Goal: Task Accomplishment & Management: Complete application form

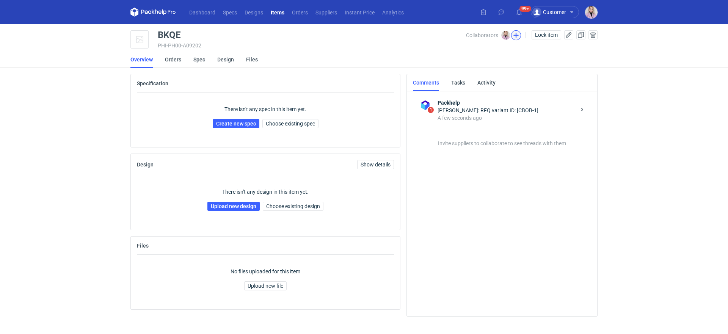
click at [514, 35] on button "button" at bounding box center [516, 35] width 10 height 10
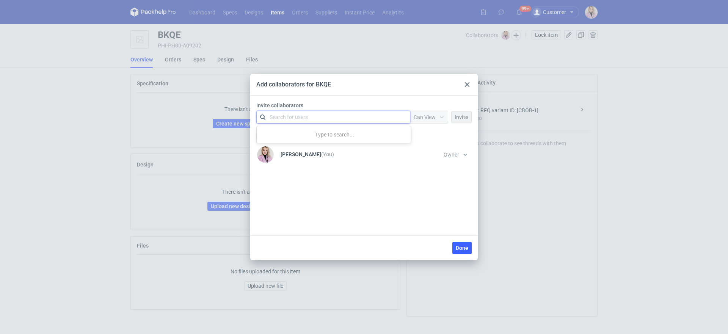
click at [371, 121] on div "Search for users" at bounding box center [332, 117] width 132 height 11
type input "olga"
click at [296, 135] on div "Olga Drwal • Packhelp" at bounding box center [307, 136] width 65 height 8
click at [399, 117] on div at bounding box center [404, 117] width 12 height 12
type input "olga"
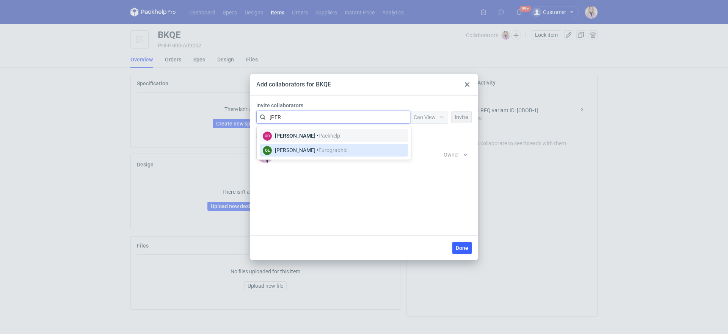
click at [336, 152] on span "Eurographic" at bounding box center [332, 150] width 29 height 6
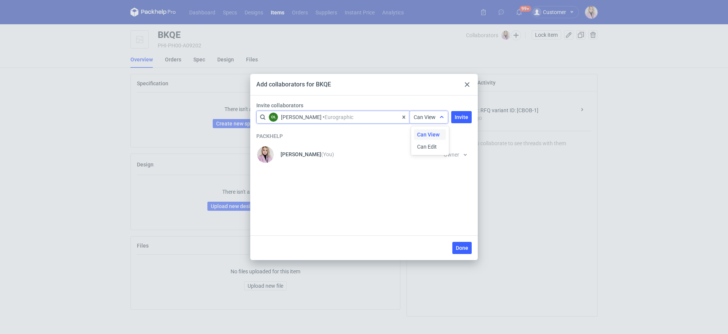
click at [445, 113] on div at bounding box center [441, 117] width 12 height 12
click at [426, 150] on span "Can Edit" at bounding box center [427, 147] width 20 height 8
click at [461, 119] on span "Invite" at bounding box center [461, 116] width 14 height 5
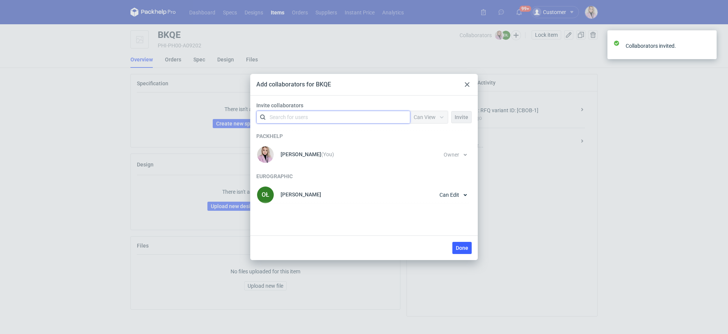
click at [315, 116] on div "Search for users" at bounding box center [332, 117] width 132 height 11
type input "kaczy"
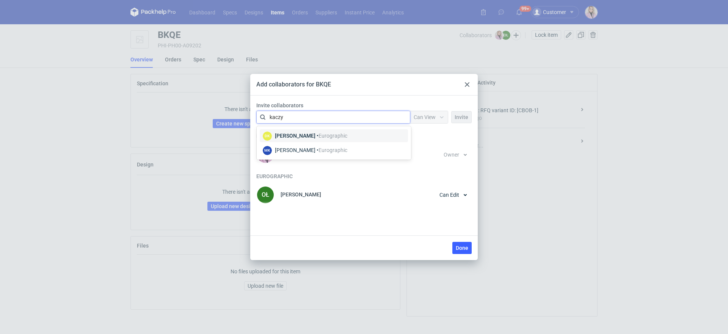
click at [311, 135] on div "Dominika Kaczyńska • Eurographic" at bounding box center [311, 136] width 72 height 8
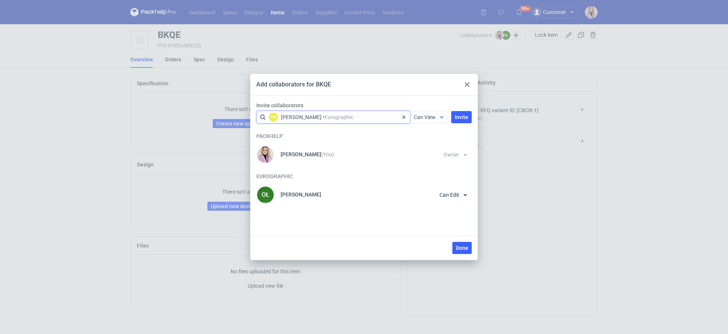
click at [427, 117] on span "Can View" at bounding box center [424, 117] width 22 height 6
click at [427, 153] on div "Can View Can Edit" at bounding box center [430, 140] width 38 height 29
click at [428, 149] on span "Can Edit" at bounding box center [427, 147] width 20 height 8
click at [461, 111] on button "Invite" at bounding box center [461, 117] width 20 height 12
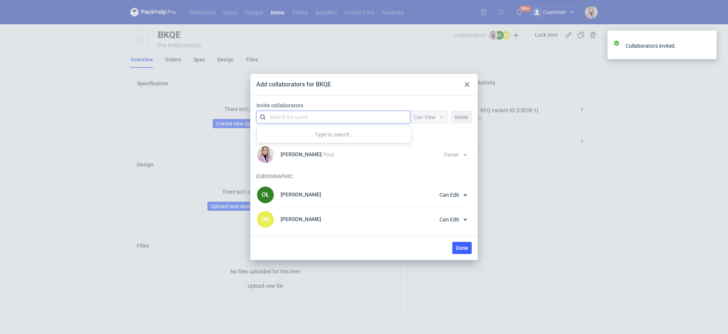
click at [345, 117] on div "Search for users" at bounding box center [332, 117] width 132 height 11
type input "kaczy"
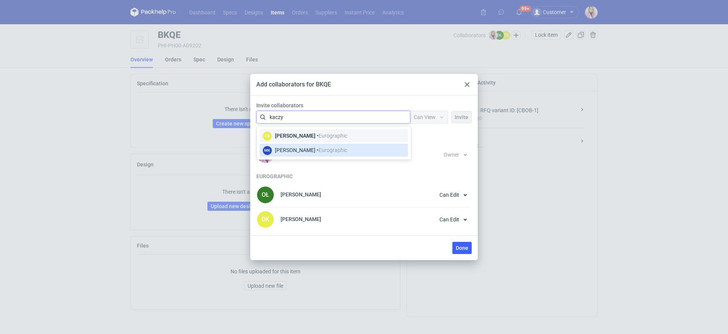
click at [340, 150] on span "Eurographic" at bounding box center [332, 150] width 29 height 6
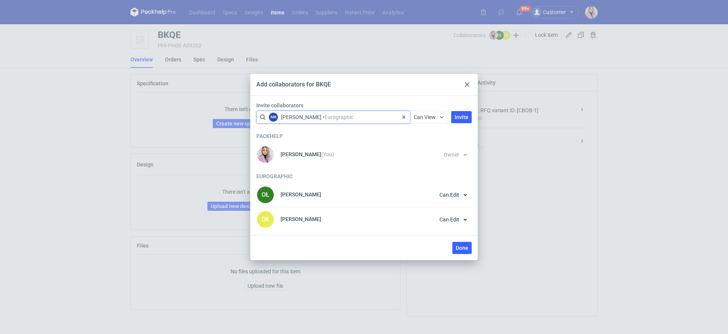
click at [432, 114] on div "Can View" at bounding box center [424, 117] width 22 height 8
click at [431, 148] on span "Can Edit" at bounding box center [427, 147] width 20 height 8
click at [461, 114] on span "Invite" at bounding box center [461, 116] width 14 height 5
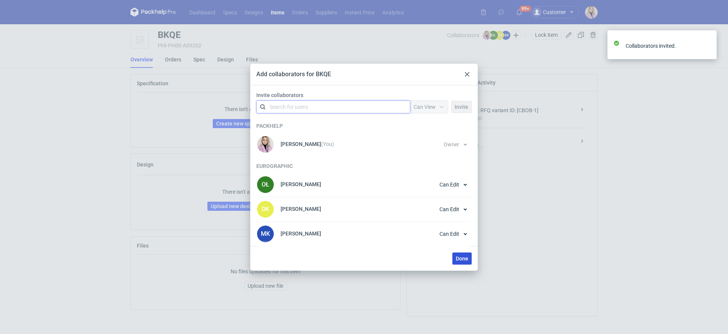
click at [465, 261] on button "Done" at bounding box center [461, 258] width 19 height 12
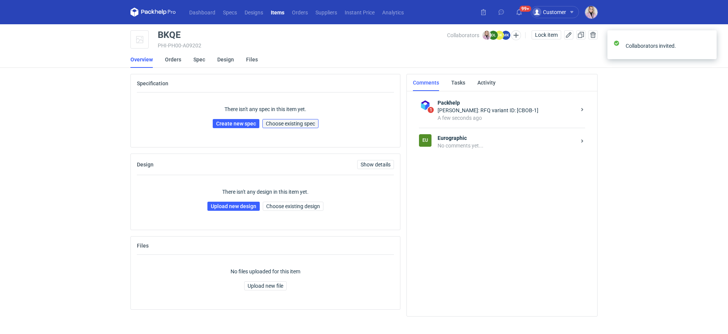
click at [296, 121] on span "Choose existing spec" at bounding box center [290, 123] width 49 height 5
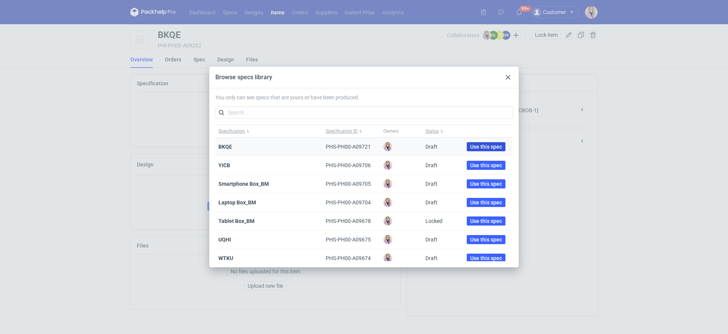
click at [479, 147] on span "Use this spec" at bounding box center [486, 146] width 32 height 5
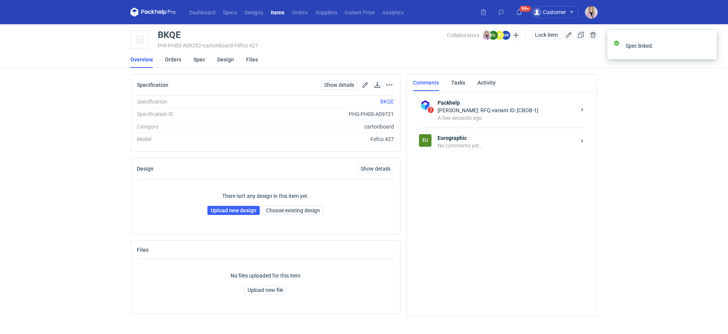
click at [515, 144] on div "No comments yet..." at bounding box center [506, 146] width 138 height 8
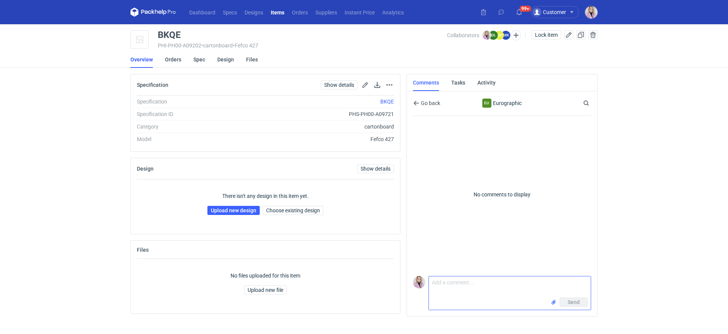
click at [453, 284] on textarea "Comment message" at bounding box center [510, 286] width 162 height 21
type textarea "Wycena"
click at [236, 212] on link "Upload new design" at bounding box center [233, 210] width 52 height 9
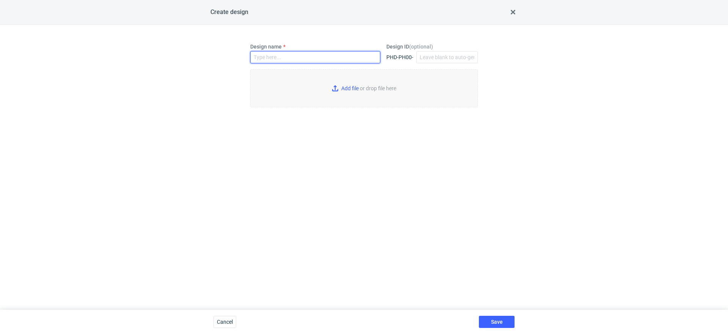
click at [285, 59] on input "Design name" at bounding box center [315, 57] width 130 height 12
paste input "BKQE"
type input "BKQE"
click at [340, 89] on input "Add file or drop file here" at bounding box center [363, 88] width 227 height 38
type input "C:\fakepath\custom__custom____BKQE__d0__oR668571037__outside.pdf"
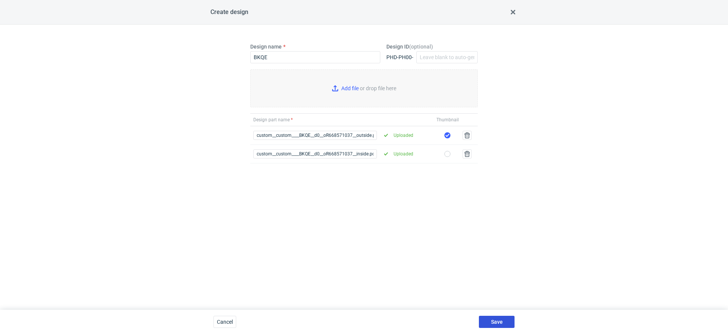
click at [499, 323] on span "Save" at bounding box center [497, 321] width 12 height 5
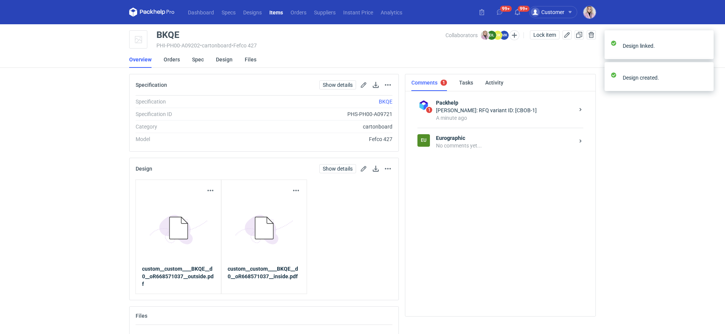
click at [495, 149] on div "No comments yet..." at bounding box center [505, 146] width 138 height 8
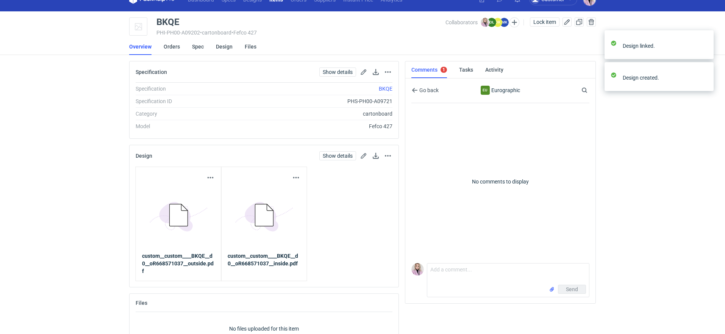
scroll to position [14, 0]
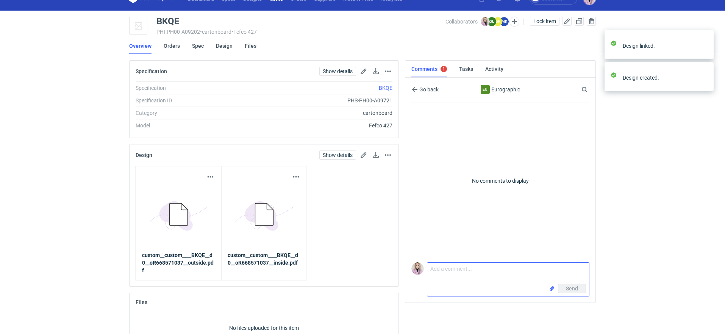
click at [454, 273] on textarea "Comment message" at bounding box center [508, 273] width 162 height 21
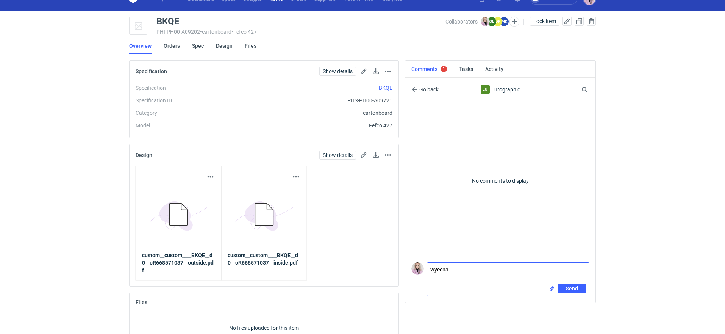
paste textarea "CBOB-1"
click at [431, 274] on textarea "wycena CBOB-1" at bounding box center [508, 273] width 162 height 21
type textarea "wycena CBOB-1"
click at [565, 288] on button "Send" at bounding box center [572, 288] width 28 height 9
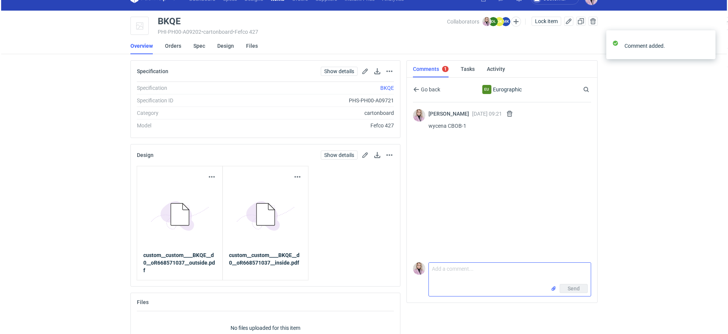
scroll to position [0, 0]
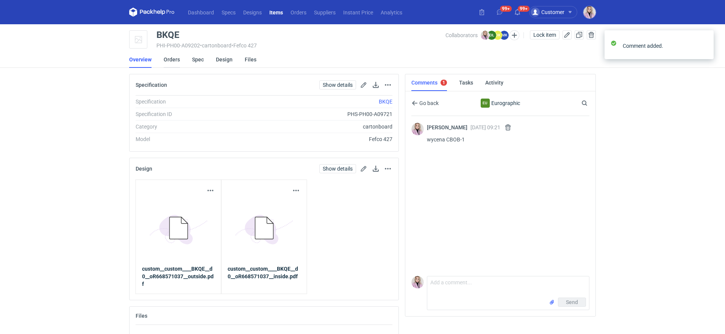
click at [173, 58] on link "Orders" at bounding box center [172, 59] width 16 height 17
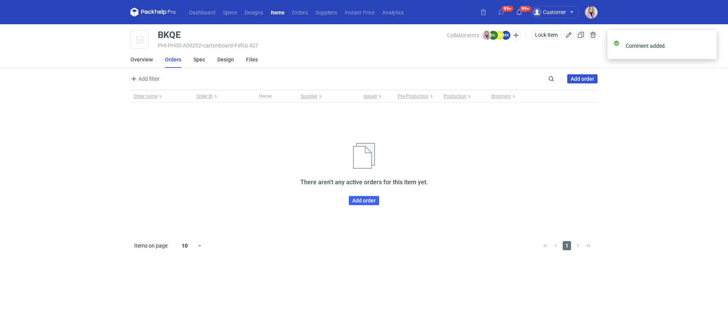
click at [583, 79] on link "Add order" at bounding box center [582, 78] width 30 height 9
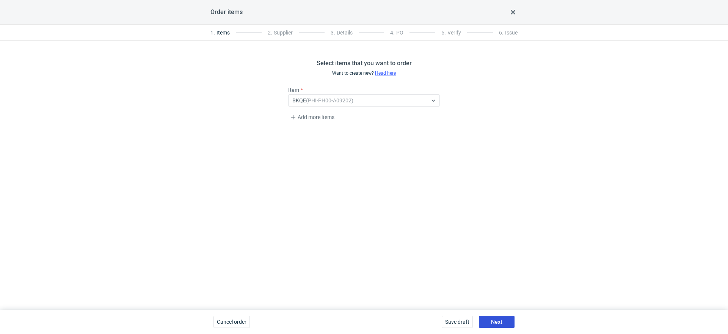
click at [493, 323] on span "Next" at bounding box center [496, 321] width 11 height 5
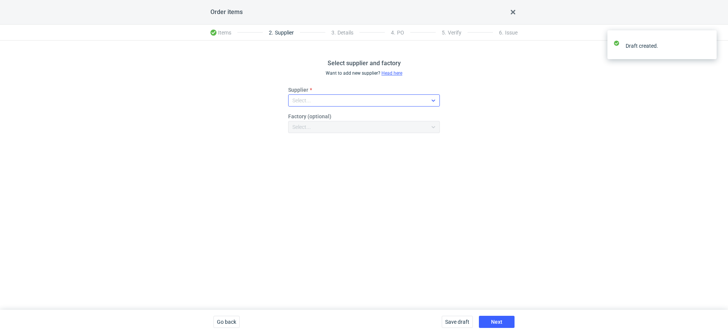
click at [305, 97] on div "Select..." at bounding box center [301, 101] width 19 height 8
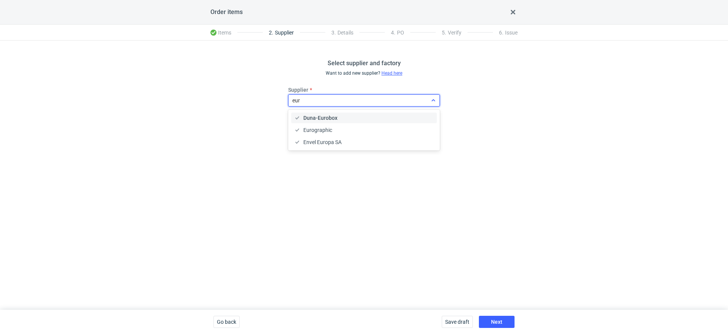
type input "euro"
click at [326, 128] on span "Eurographic" at bounding box center [317, 130] width 29 height 8
click at [498, 322] on span "Next" at bounding box center [496, 321] width 11 height 5
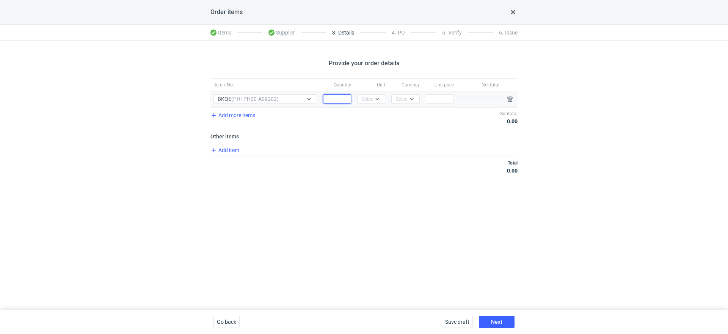
click at [336, 100] on input "Quantity" at bounding box center [337, 98] width 28 height 9
type input "200"
click at [377, 102] on div at bounding box center [379, 99] width 12 height 8
click at [377, 115] on div "pcs" at bounding box center [371, 115] width 16 height 8
click at [406, 97] on div "Select..." at bounding box center [404, 99] width 19 height 8
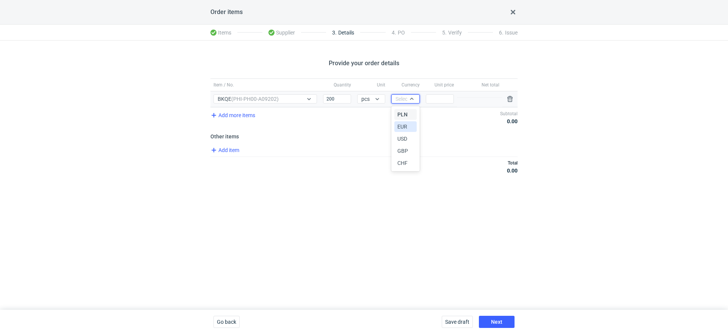
click at [406, 121] on div "EUR" at bounding box center [405, 126] width 22 height 11
click at [400, 101] on span "EUR" at bounding box center [400, 99] width 10 height 6
click at [400, 111] on span "PLN" at bounding box center [402, 115] width 10 height 8
click at [438, 99] on input "Price" at bounding box center [440, 98] width 28 height 9
type input "7"
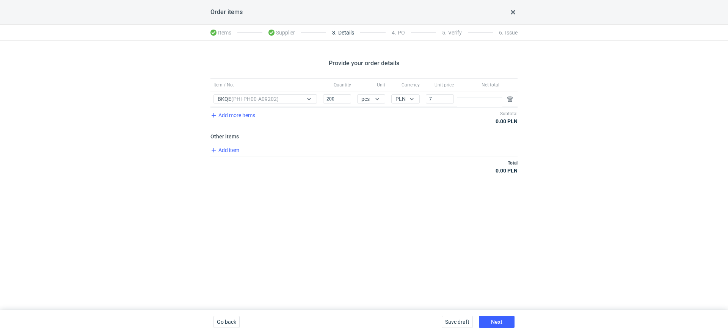
click at [424, 197] on div "Provide your order details Item / No. Quantity Unit Currency Unit price Net tot…" at bounding box center [364, 175] width 728 height 269
click at [496, 315] on div "Save draft Next" at bounding box center [477, 322] width 79 height 24
click at [496, 317] on button "Next" at bounding box center [497, 322] width 36 height 12
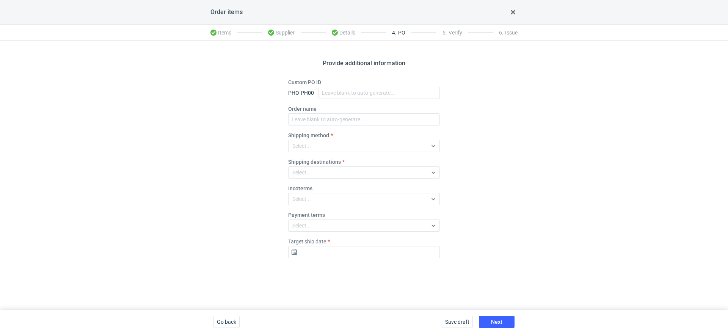
click at [343, 85] on div "Custom PO ID PHO-PH00-" at bounding box center [364, 88] width 152 height 20
click at [336, 94] on input "Custom PO ID" at bounding box center [378, 93] width 121 height 12
paste input "R668571037_BKQE"
type input "R668571037_BKQE"
click at [318, 130] on fieldset "Custom PO ID PHO-PH00- R668571037_BKQE Order name Shipping method Select... Shi…" at bounding box center [364, 171] width 152 height 186
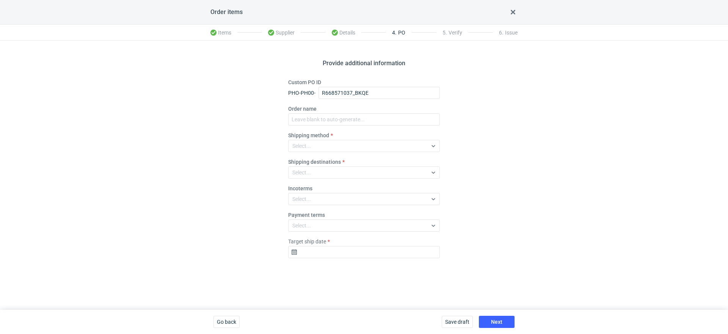
click at [318, 125] on fieldset "Custom PO ID PHO-PH00- R668571037_BKQE Order name Shipping method Select... Shi…" at bounding box center [364, 171] width 152 height 186
click at [322, 123] on input "Order name" at bounding box center [364, 119] width 152 height 12
paste input "R668571037_BKQE"
type input "R668571037_BKQE"
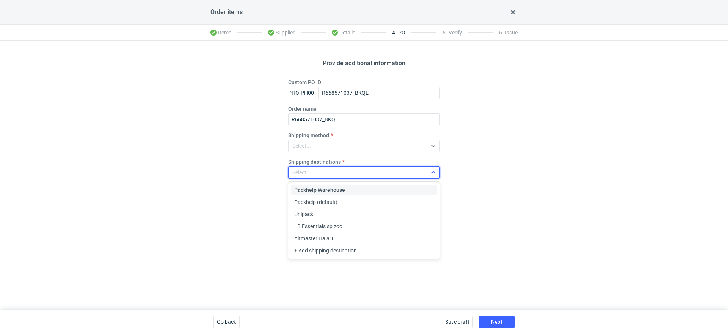
click at [315, 172] on div "Select..." at bounding box center [357, 172] width 139 height 11
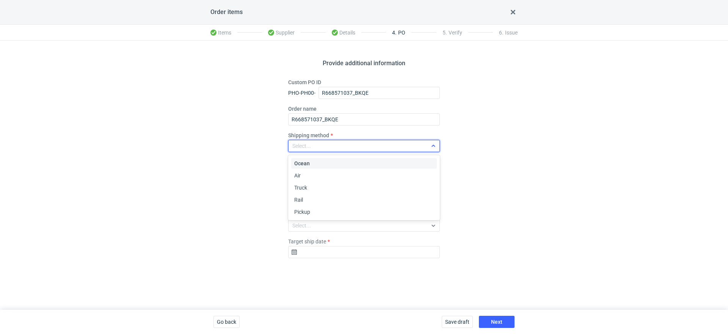
click at [308, 146] on div "Select..." at bounding box center [301, 146] width 19 height 8
click at [310, 213] on div "Pickup" at bounding box center [363, 212] width 139 height 8
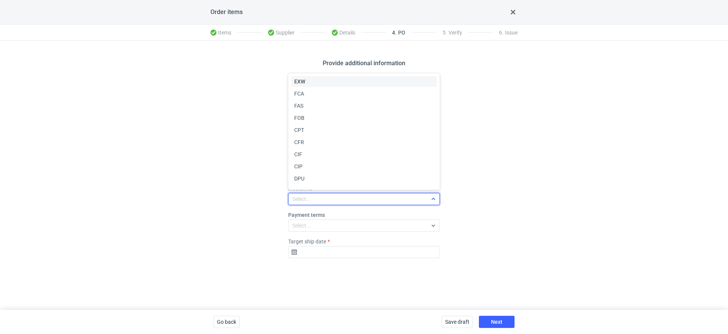
click at [308, 200] on div "Select..." at bounding box center [301, 199] width 19 height 8
click at [297, 81] on span "EXW" at bounding box center [299, 82] width 11 height 8
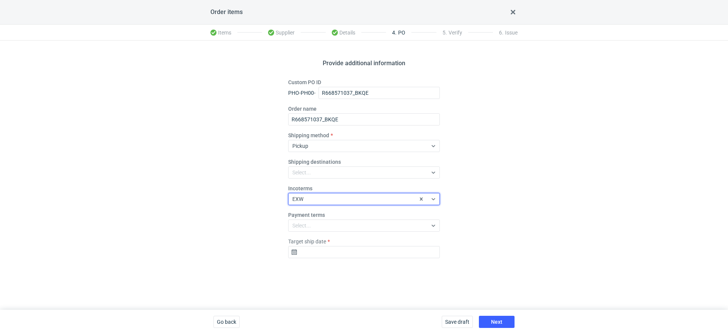
click at [317, 262] on fieldset "Custom PO ID PHO-PH00- R668571037_BKQE Order name R668571037_BKQE Shipping meth…" at bounding box center [364, 171] width 152 height 186
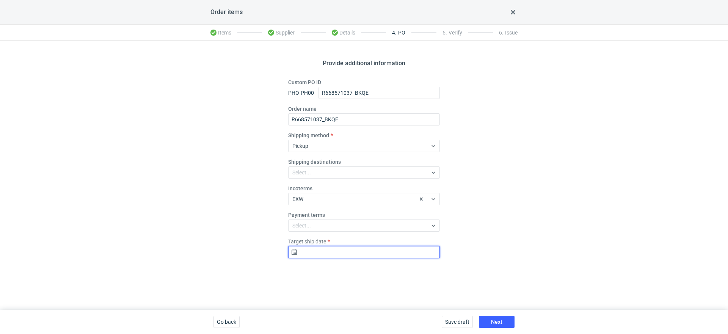
click at [319, 256] on input "Target ship date" at bounding box center [364, 252] width 152 height 12
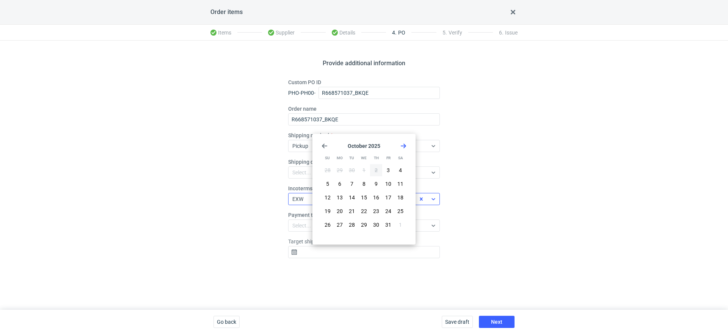
click at [375, 195] on span "16" at bounding box center [376, 198] width 6 height 8
type input "2025-10-16"
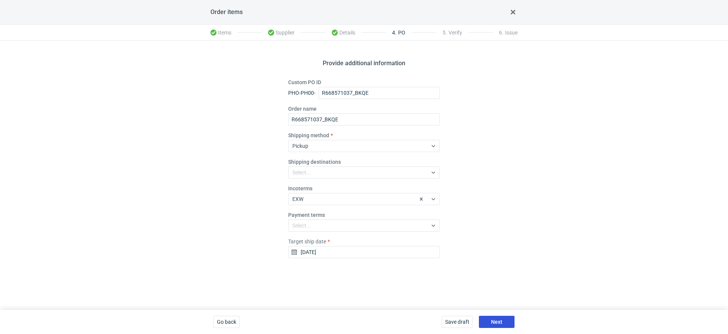
click at [495, 321] on span "Next" at bounding box center [496, 321] width 11 height 5
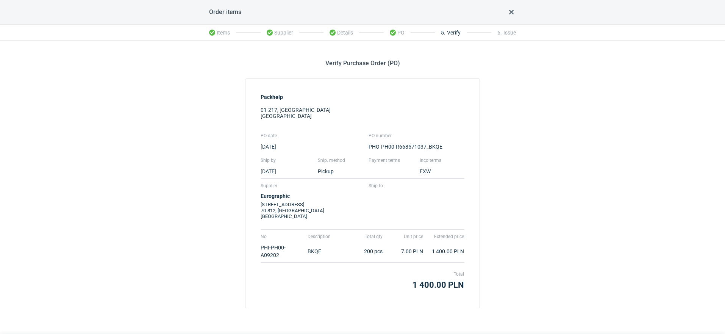
scroll to position [25, 0]
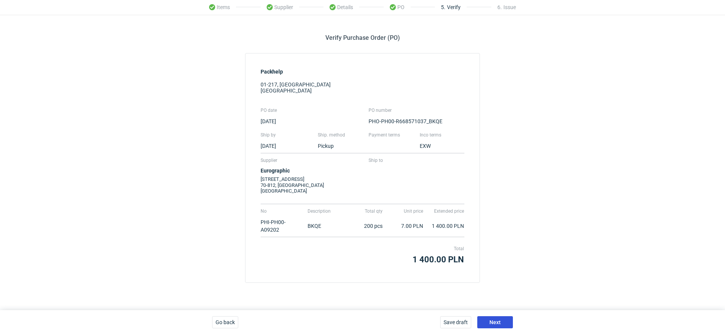
click at [499, 323] on span "Next" at bounding box center [495, 321] width 11 height 5
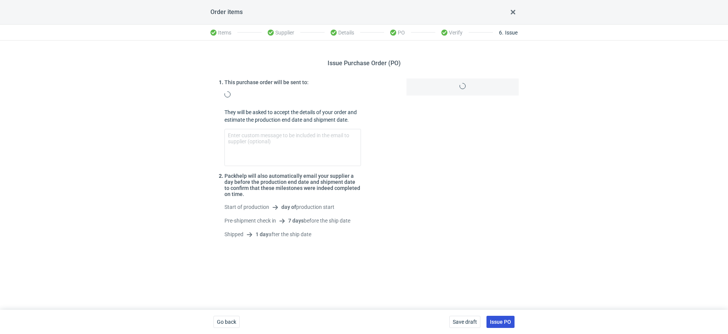
click at [511, 323] on button "Issue PO" at bounding box center [500, 322] width 28 height 12
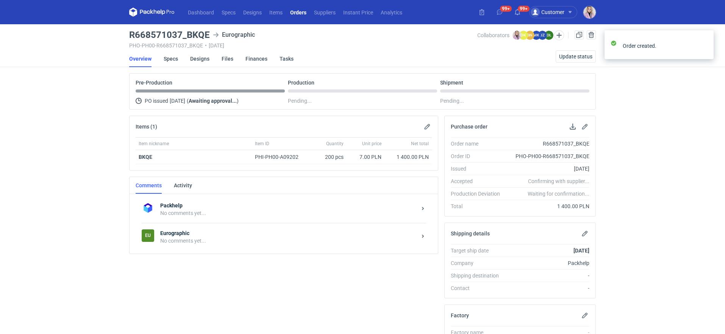
click at [211, 226] on div "Eu Eurographic No comments yet..." at bounding box center [284, 237] width 284 height 28
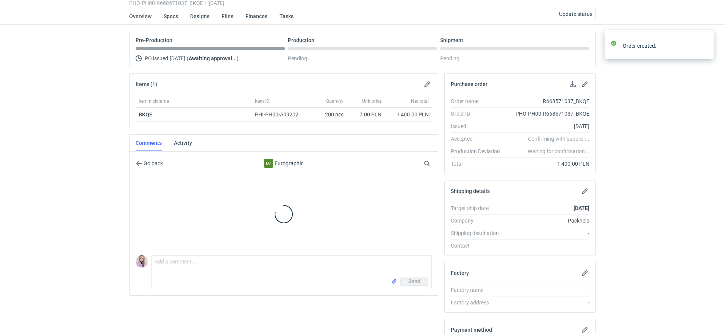
scroll to position [91, 0]
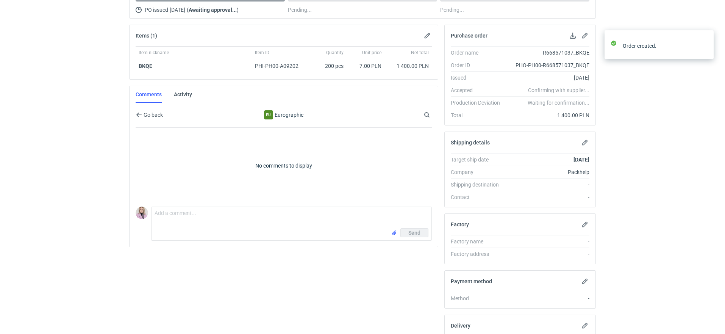
click at [193, 229] on div "Send" at bounding box center [292, 234] width 280 height 12
click at [155, 204] on div "Comment message Send" at bounding box center [284, 222] width 296 height 37
click at [168, 209] on textarea "Comment message" at bounding box center [292, 217] width 280 height 21
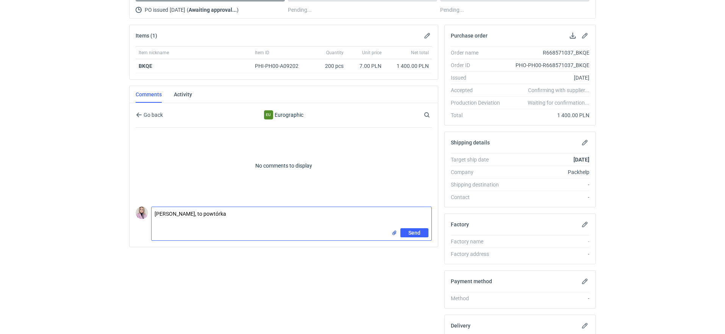
paste textarea "R467631634_JDJL"
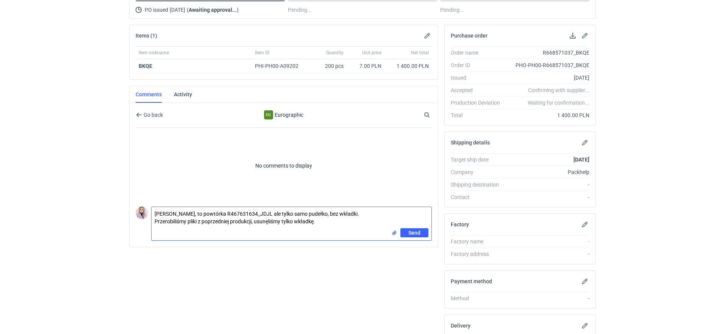
type textarea "Pani Olgo, to powtórka R467631634_JDJL ale tylko samo pudełko, bez wkładki. Prz…"
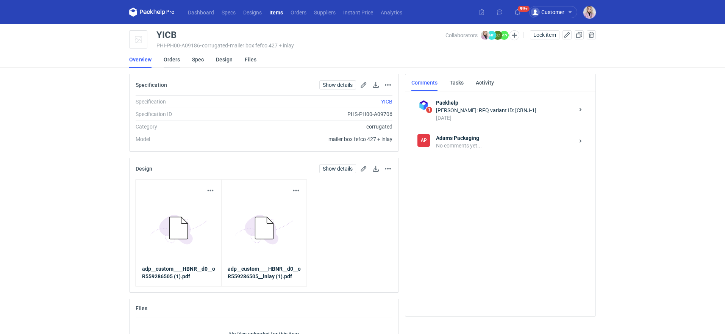
click at [164, 60] on link "Orders" at bounding box center [172, 59] width 16 height 17
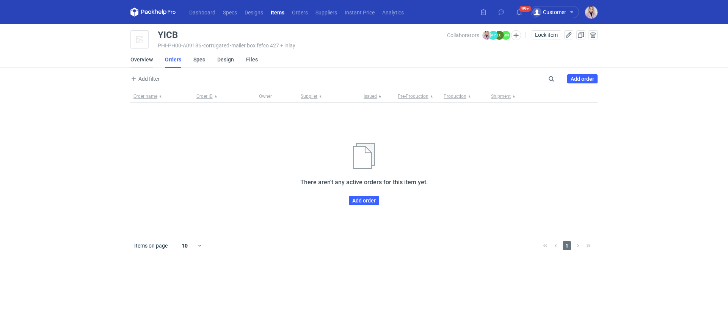
click at [141, 65] on link "Overview" at bounding box center [141, 59] width 22 height 17
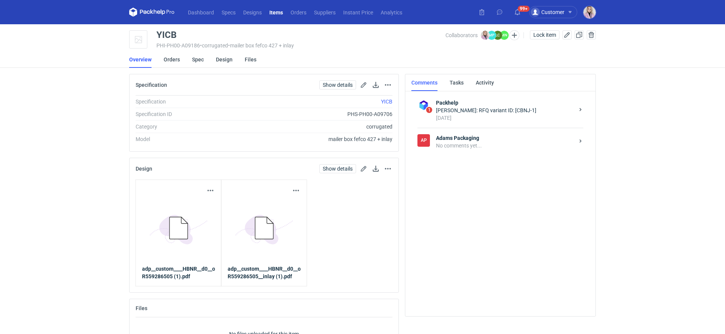
click at [438, 211] on div "1 Packhelp Klaudia Wiśniewska: RFQ variant ID: [CBNJ-1] 2 days ago AP Adams Pac…" at bounding box center [501, 200] width 178 height 220
click at [177, 62] on link "Orders" at bounding box center [172, 59] width 16 height 17
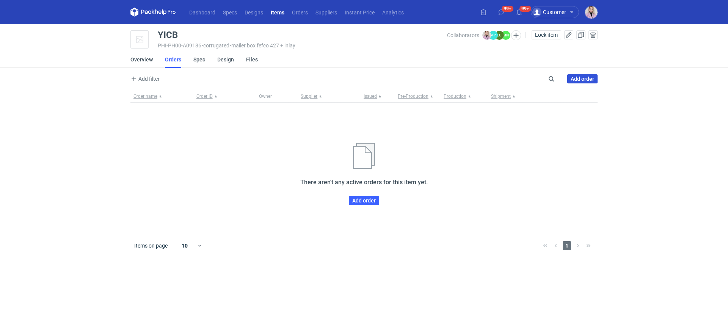
click at [575, 80] on link "Add order" at bounding box center [582, 78] width 30 height 9
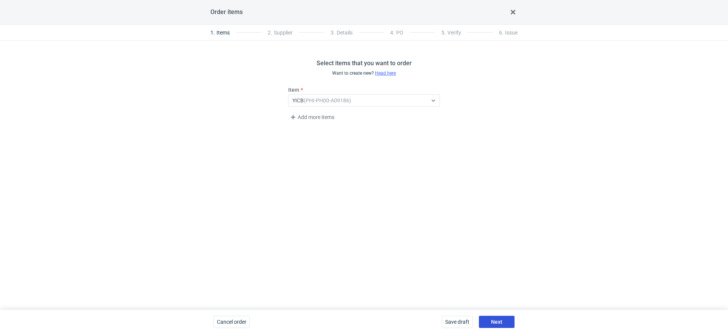
click at [496, 322] on span "Next" at bounding box center [496, 321] width 11 height 5
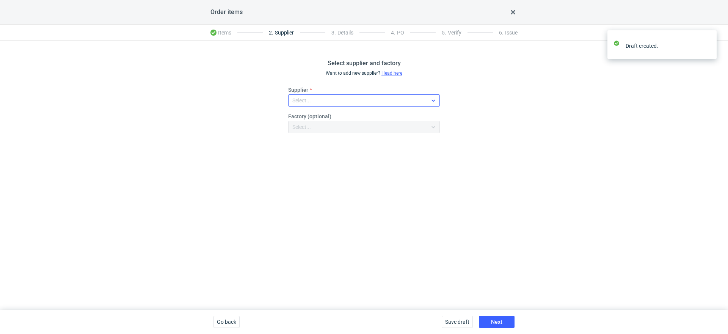
click at [331, 103] on div "Select..." at bounding box center [357, 100] width 139 height 11
type input "adams"
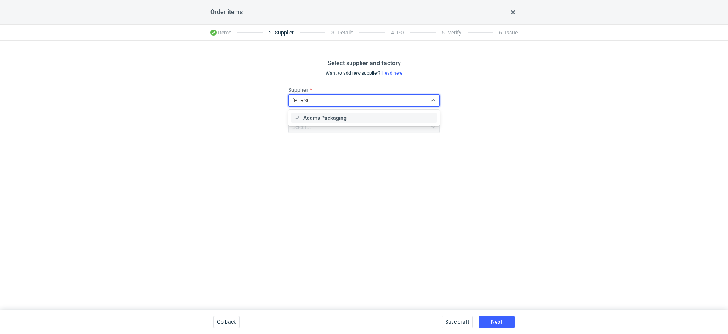
click at [334, 116] on span "Adams Packaging" at bounding box center [324, 118] width 43 height 8
click at [493, 318] on button "Next" at bounding box center [497, 322] width 36 height 12
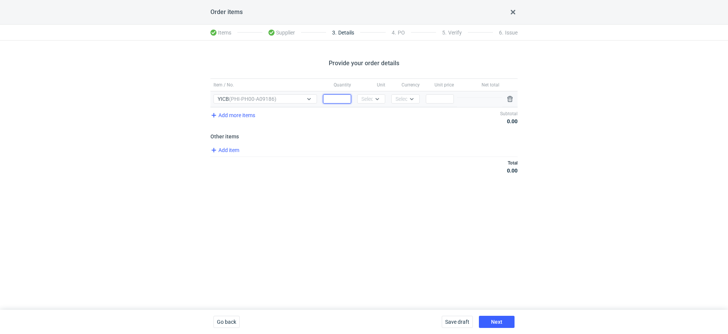
click at [332, 97] on input "Quantity" at bounding box center [337, 98] width 28 height 9
type input "25000"
click at [373, 101] on div at bounding box center [377, 99] width 9 height 6
click at [373, 119] on div "pcs" at bounding box center [371, 114] width 22 height 11
click at [399, 103] on div "Select..." at bounding box center [405, 98] width 28 height 9
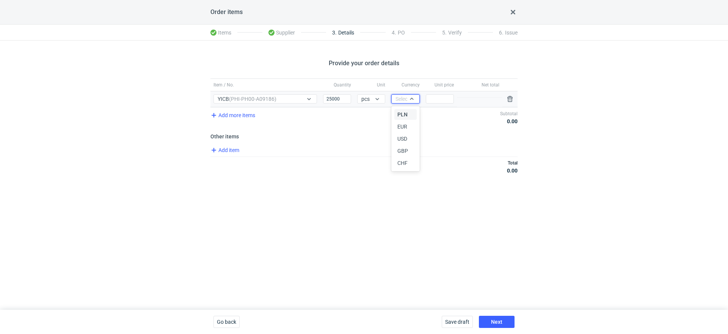
click at [399, 115] on span "PLN" at bounding box center [402, 115] width 10 height 8
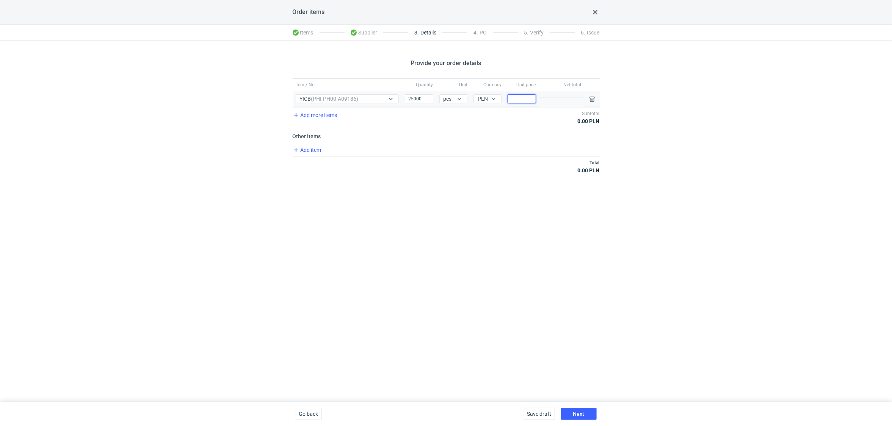
click at [520, 102] on input "Price" at bounding box center [521, 98] width 28 height 9
type input "0"
type input "0.98"
click at [513, 210] on div "Provide your order details Item / No. Quantity Unit Currency Unit price Net tot…" at bounding box center [446, 222] width 892 height 362
click at [577, 333] on span "Next" at bounding box center [578, 414] width 11 height 5
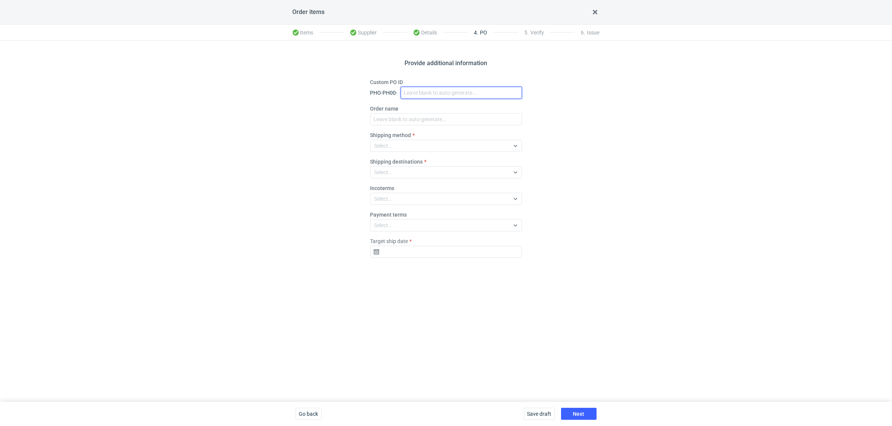
click at [421, 94] on input "Custom PO ID" at bounding box center [461, 93] width 121 height 12
paste input "R612007905_YICB"
type input "R612007905_YICB"
click at [390, 125] on input "Order name" at bounding box center [446, 119] width 152 height 12
paste input "R612007905_YICB"
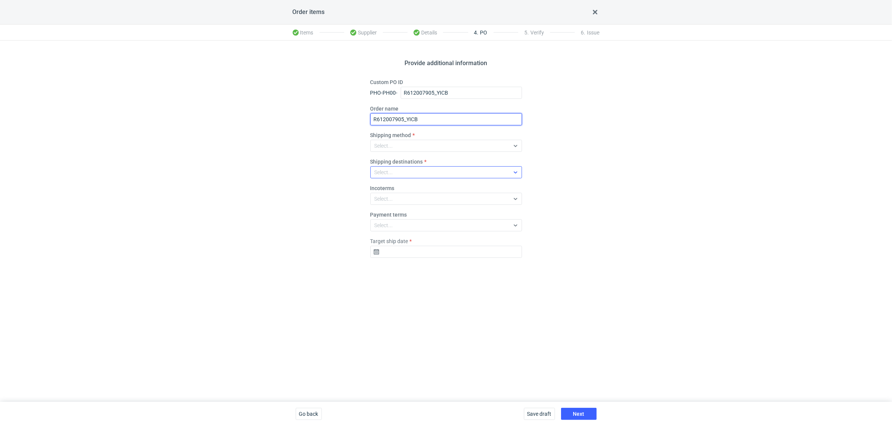
type input "R612007905_YICB"
click at [395, 176] on div "Select..." at bounding box center [440, 172] width 139 height 11
click at [393, 145] on div "Select..." at bounding box center [383, 146] width 19 height 8
click at [389, 210] on span "Pickup" at bounding box center [384, 212] width 16 height 8
click at [384, 200] on div "Select..." at bounding box center [383, 199] width 19 height 8
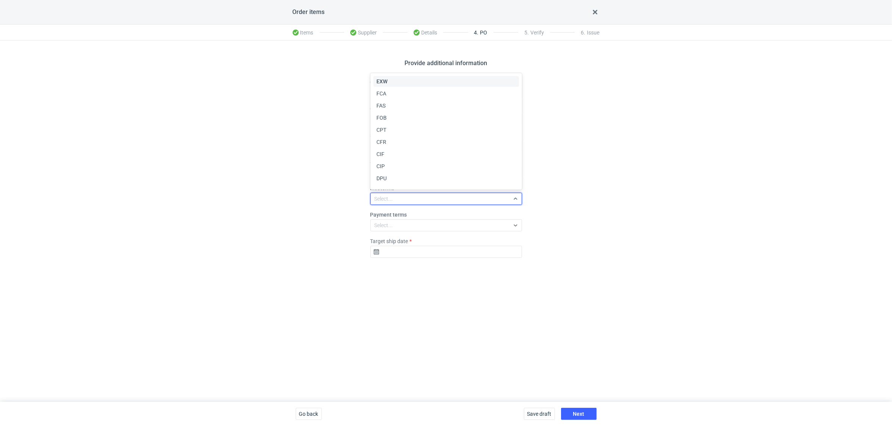
click at [390, 84] on div "EXW" at bounding box center [445, 82] width 139 height 8
click at [290, 160] on div "Provide additional information Custom PO ID PHO-PH00- R612007905_YICB Order nam…" at bounding box center [446, 222] width 892 height 362
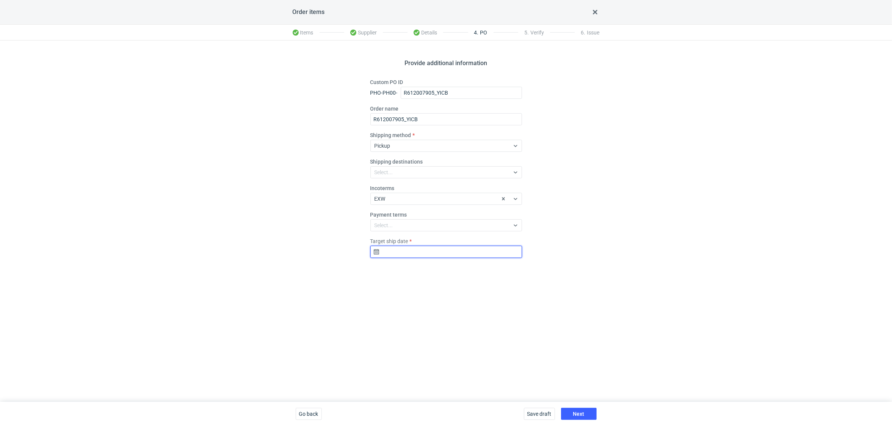
click at [401, 252] on input "Target ship date" at bounding box center [446, 252] width 152 height 12
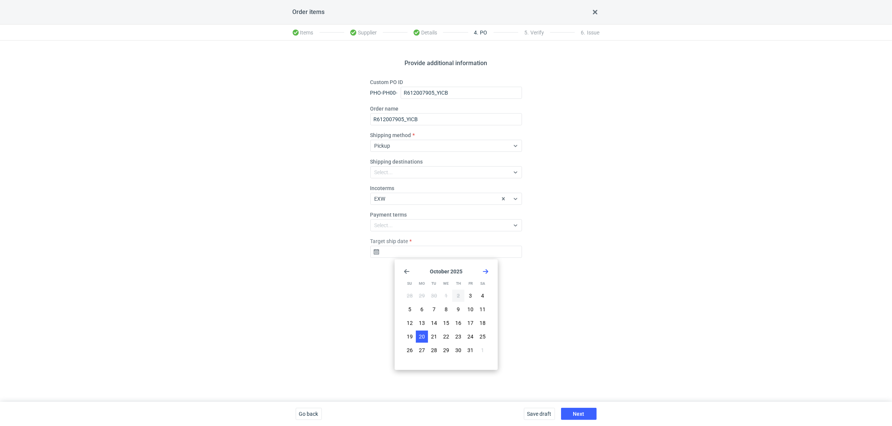
click at [423, 333] on span "20" at bounding box center [422, 337] width 6 height 8
type input "2025-10-20"
click at [575, 333] on button "Next" at bounding box center [579, 414] width 36 height 12
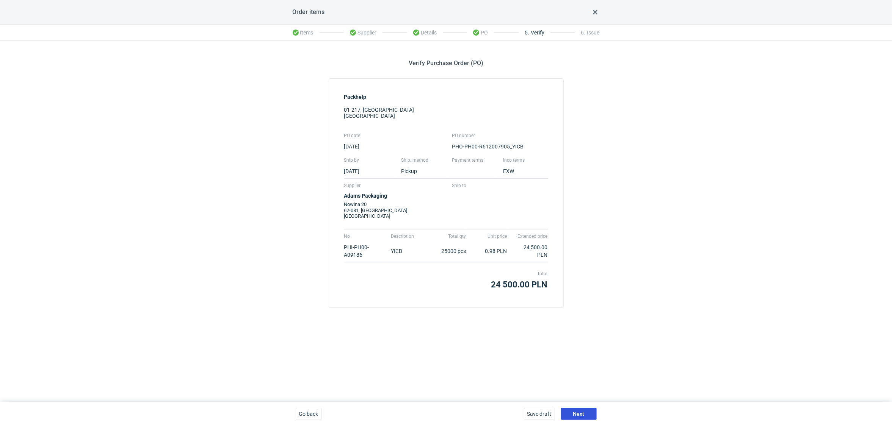
click at [587, 333] on button "Next" at bounding box center [579, 414] width 36 height 12
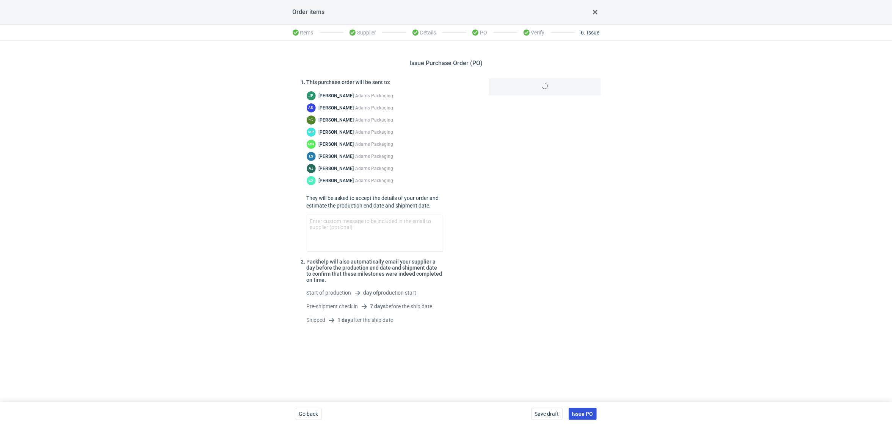
click at [586, 333] on span "Issue PO" at bounding box center [582, 414] width 21 height 5
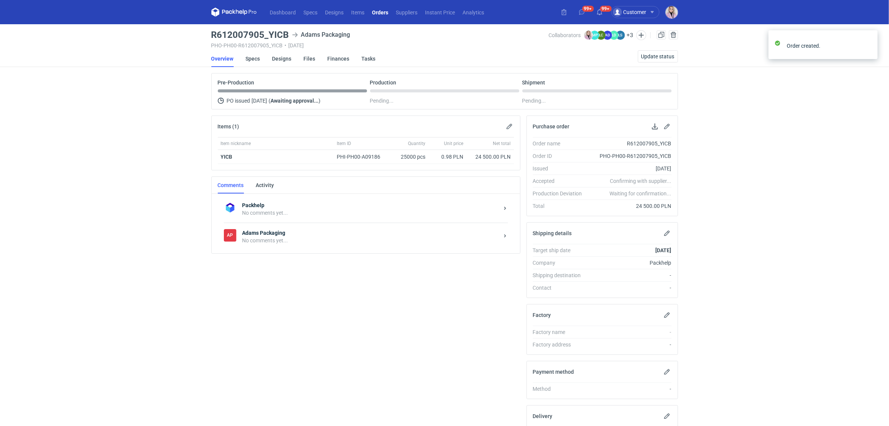
click at [283, 237] on div "No comments yet..." at bounding box center [371, 241] width 257 height 8
click at [254, 305] on textarea "Comment message" at bounding box center [374, 308] width 280 height 21
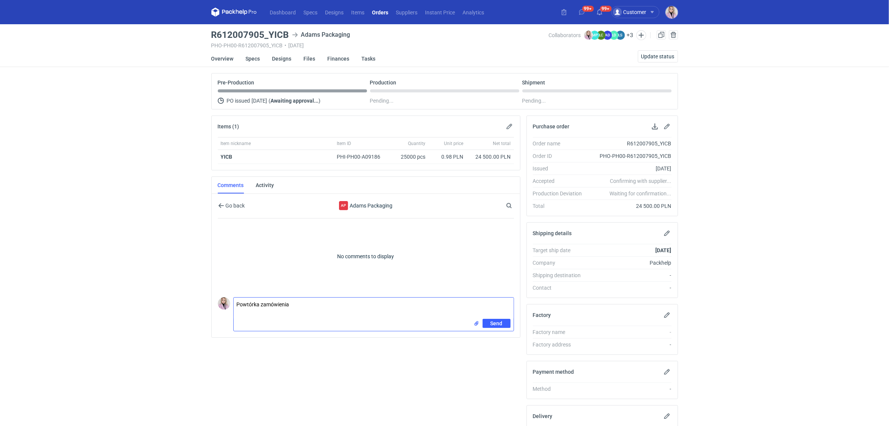
paste textarea "R559286505_HBNR"
paste textarea "CBNJ - 1"
type textarea "Powtórka zamówienia R559286505_HBNR, wycena CBNJ-1"
click at [494, 323] on span "Send" at bounding box center [497, 323] width 12 height 5
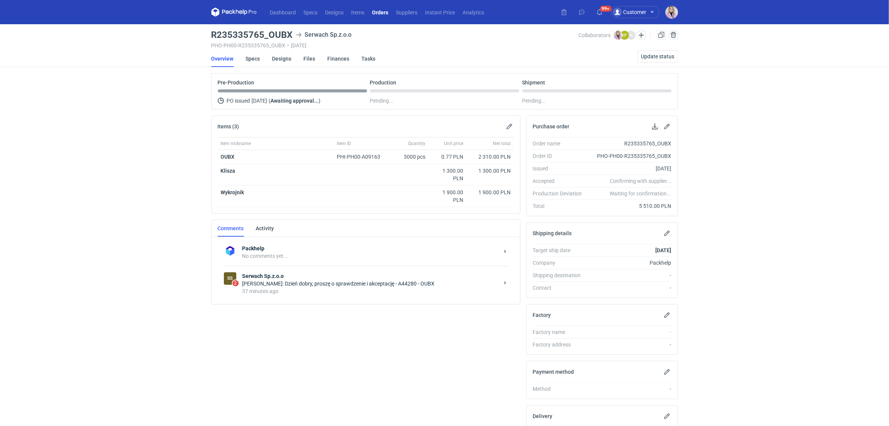
click at [366, 289] on div "37 minutes ago" at bounding box center [371, 292] width 257 height 8
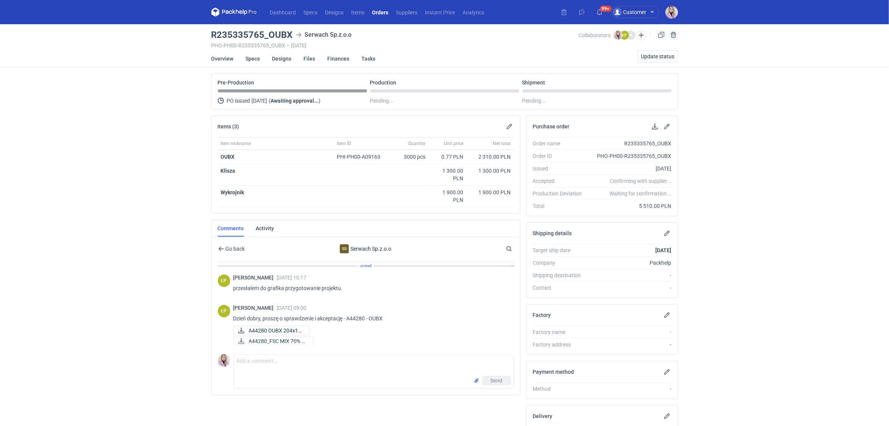
scroll to position [30, 0]
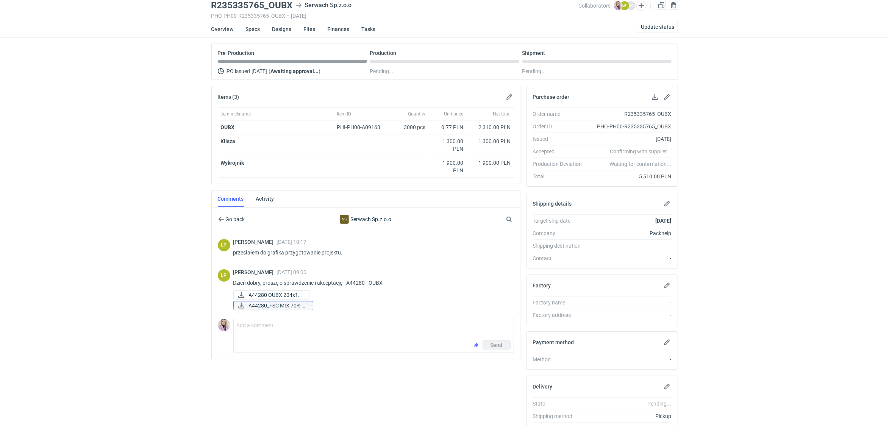
click at [282, 302] on span "A44280_FSC MIX 70% R..." at bounding box center [278, 306] width 58 height 8
click at [287, 291] on span "A44280 OUBX 204x14..." at bounding box center [276, 295] width 54 height 8
click at [294, 330] on textarea "Comment message" at bounding box center [374, 329] width 280 height 21
click at [388, 279] on p "Dzień dobry, proszę o sprawdzenie i akceptację - A44280 - OUBX" at bounding box center [370, 283] width 275 height 9
drag, startPoint x: 388, startPoint y: 281, endPoint x: 348, endPoint y: 282, distance: 40.2
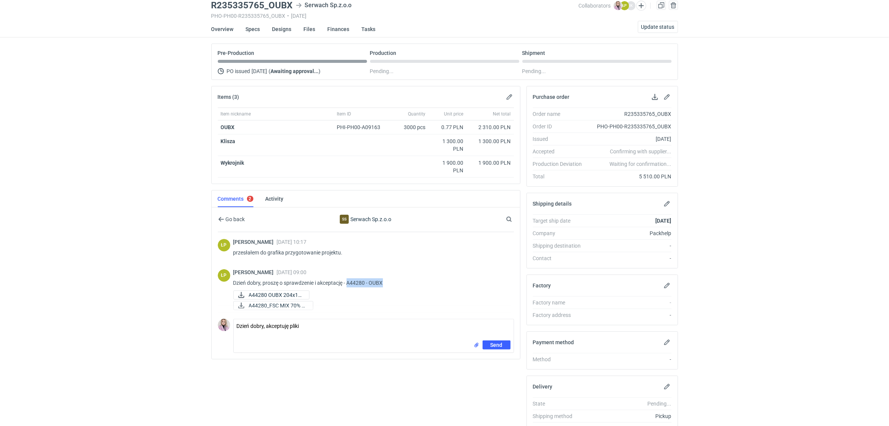
click at [348, 282] on p "Dzień dobry, proszę o sprawdzenie i akceptację - A44280 - OUBX" at bounding box center [370, 283] width 275 height 9
copy p "A44280 - OUBX"
click at [322, 321] on textarea "Dzień dobry, akceptuję pliki" at bounding box center [374, 329] width 280 height 21
paste textarea "A44280 - OUBX"
type textarea "Dzień dobry, akceptuję pliki A44280 - OUBX"
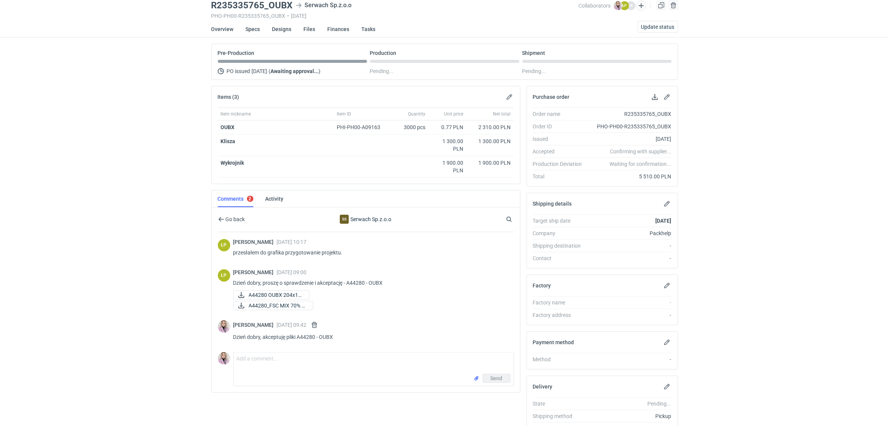
click at [172, 171] on div "Dashboard Specs Designs Items Orders Suppliers Instant Price Analytics 99+ 99+ …" at bounding box center [444, 183] width 889 height 426
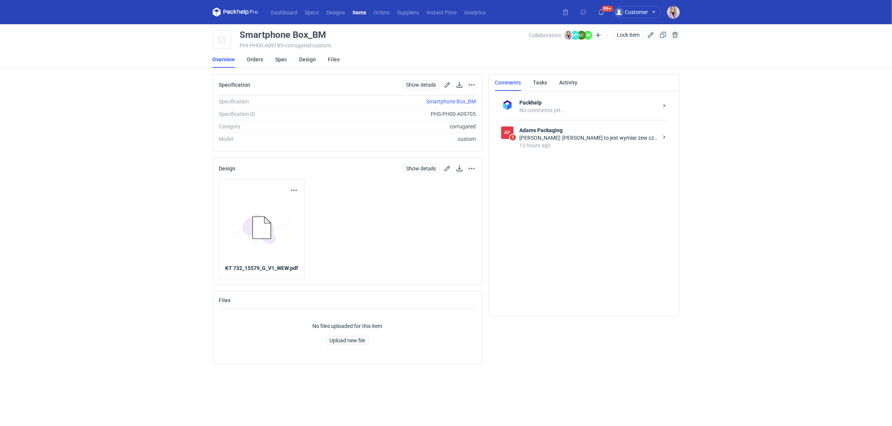
click at [553, 145] on div "13 hours ago" at bounding box center [589, 146] width 138 height 8
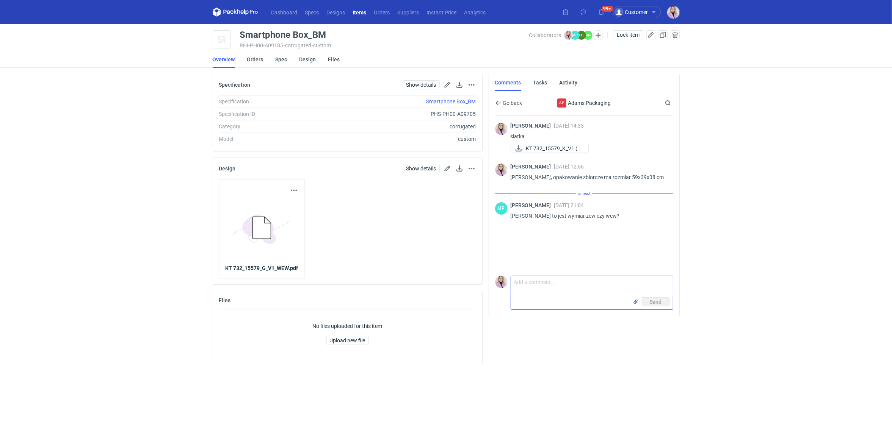
click at [534, 286] on textarea "Comment message" at bounding box center [592, 286] width 162 height 21
type textarea "zewnętrzny"
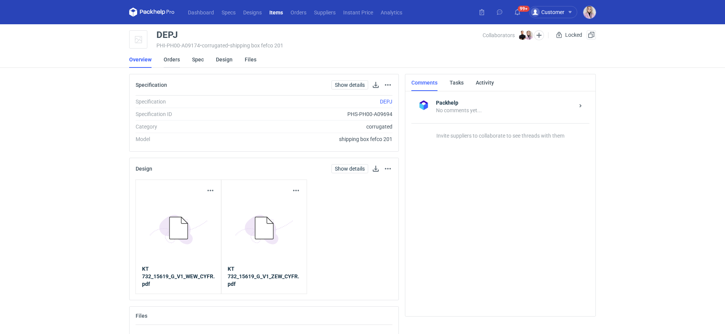
click at [172, 58] on link "Orders" at bounding box center [172, 59] width 16 height 17
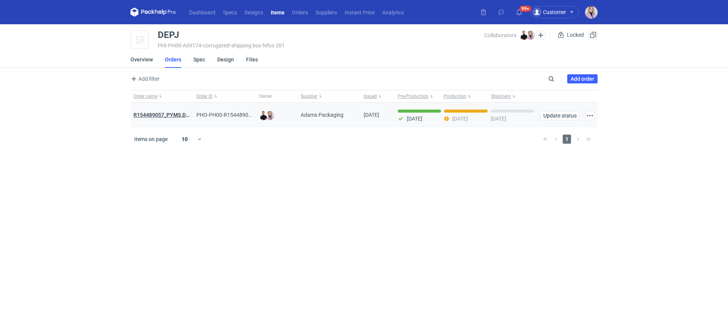
click at [170, 116] on strong "R154489057_PYMS,DEPJ,PVJP" at bounding box center [171, 115] width 76 height 6
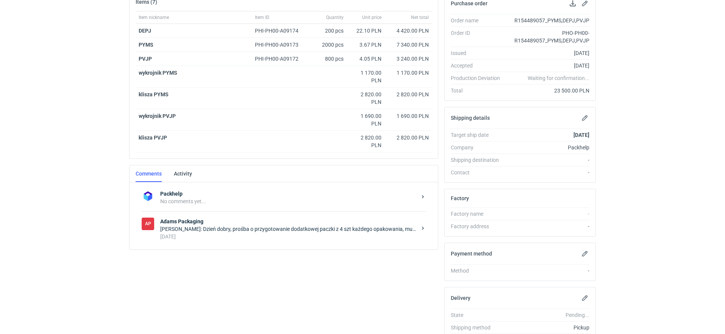
scroll to position [124, 0]
click at [218, 232] on div "[DATE]" at bounding box center [288, 236] width 257 height 8
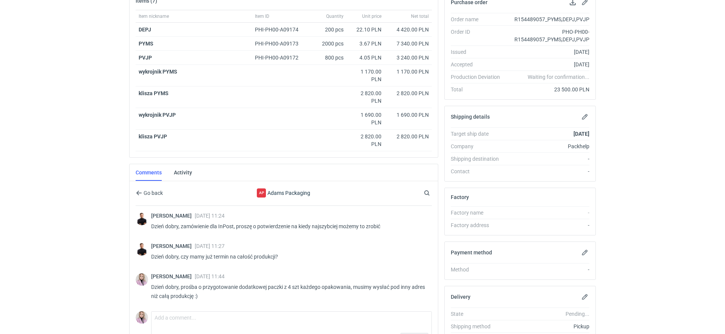
scroll to position [170, 0]
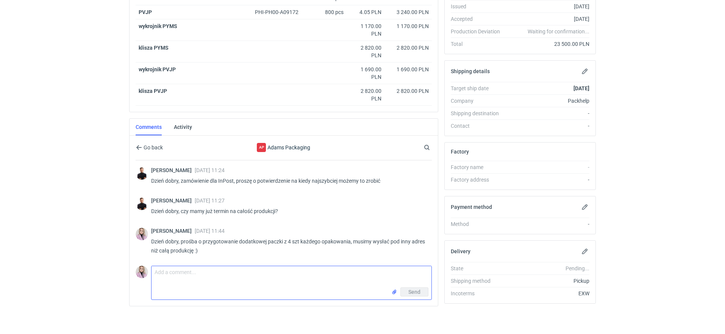
click at [183, 276] on textarea "Comment message" at bounding box center [292, 276] width 280 height 21
